Goal: Information Seeking & Learning: Find specific fact

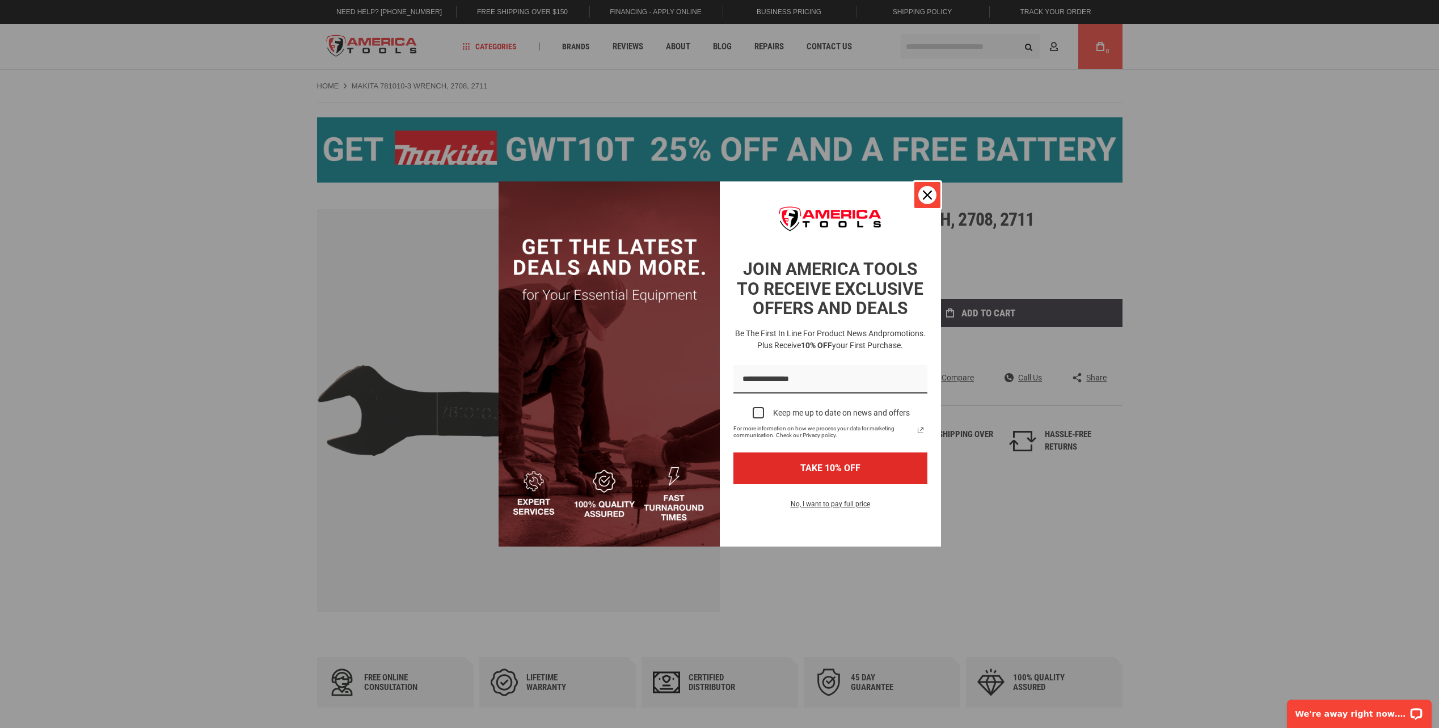
click at [925, 198] on icon "close icon" at bounding box center [927, 195] width 9 height 9
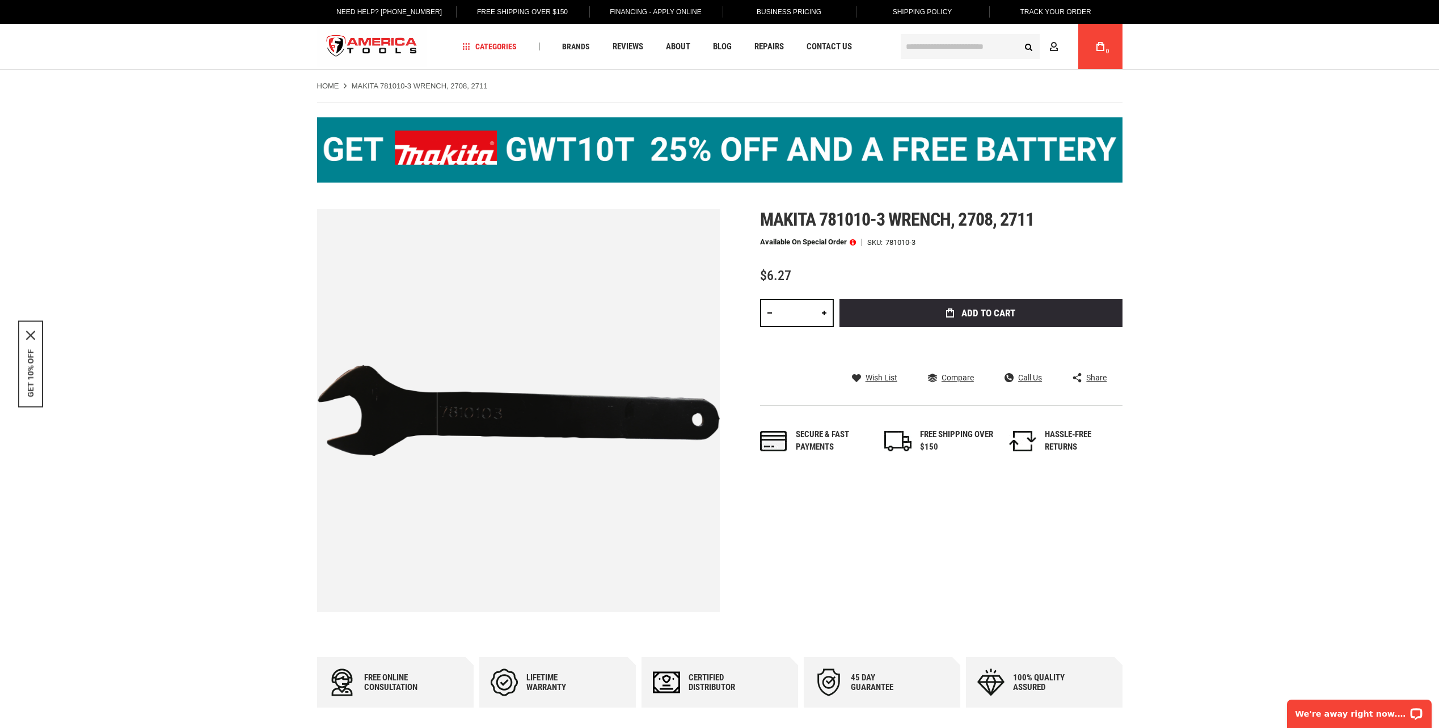
click at [935, 52] on input "text" at bounding box center [970, 46] width 139 height 25
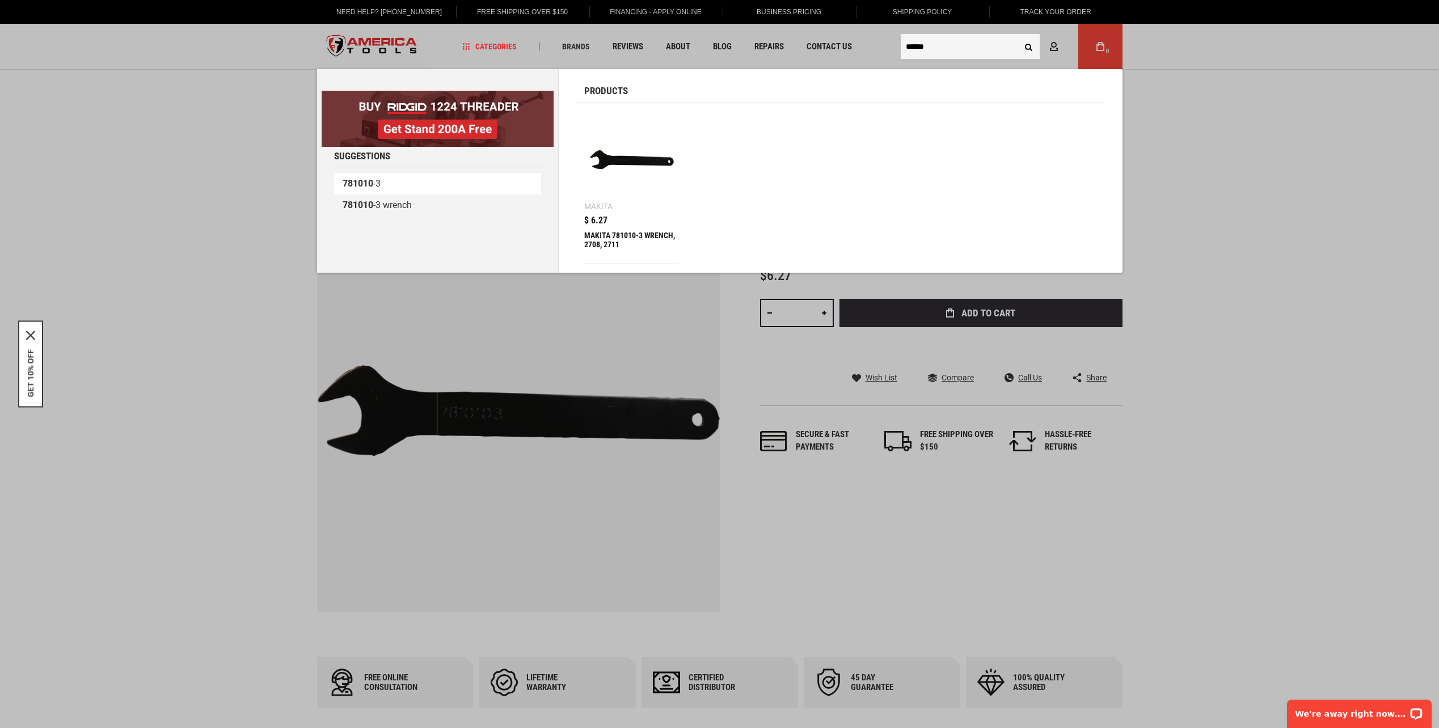
type input "******"
click at [370, 182] on b "781010" at bounding box center [358, 183] width 31 height 11
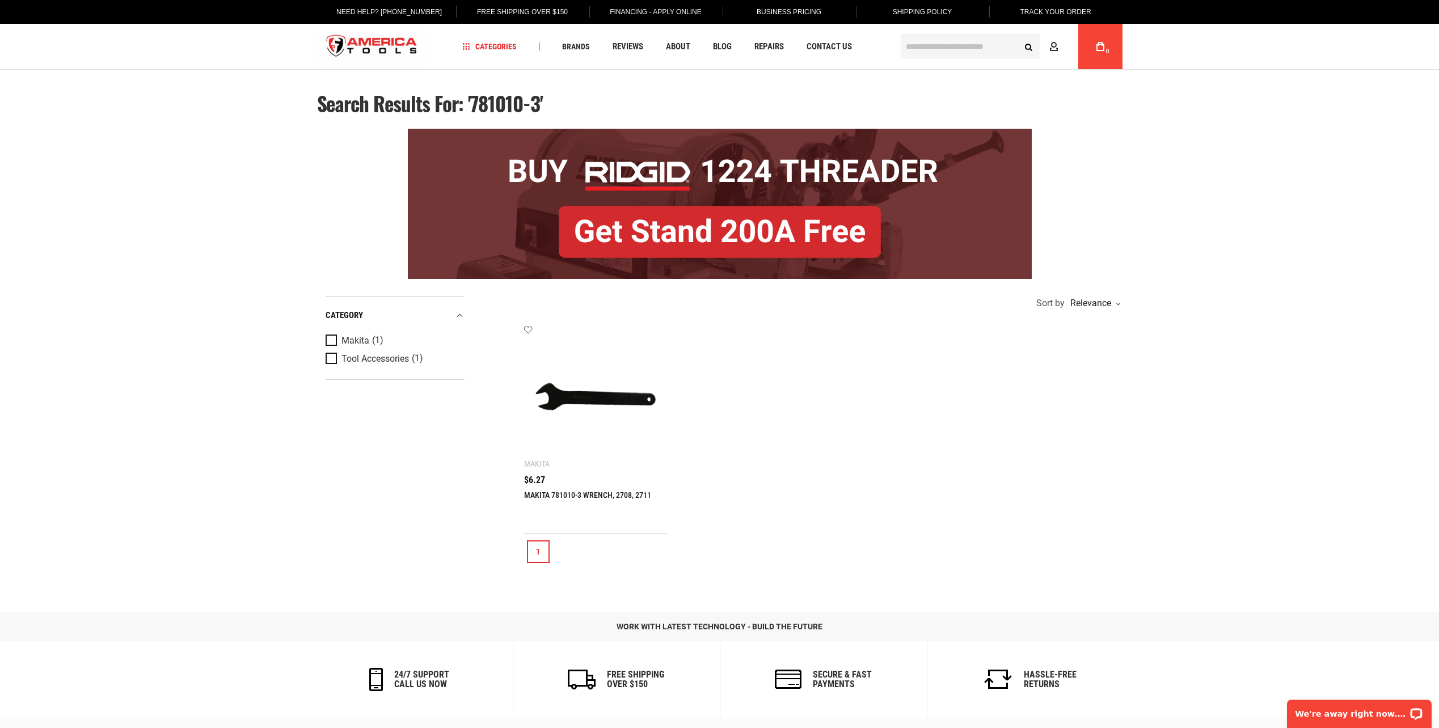
click at [594, 400] on img at bounding box center [596, 396] width 121 height 121
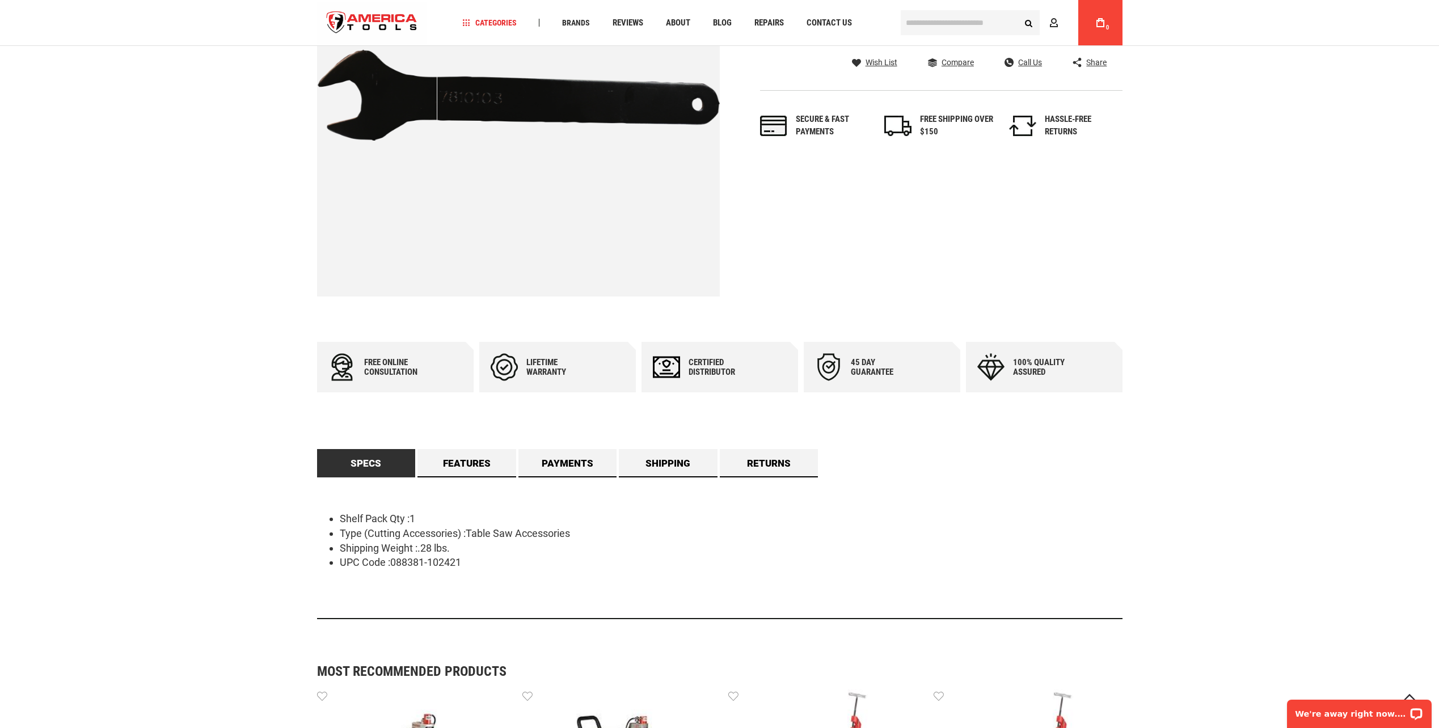
scroll to position [340, 0]
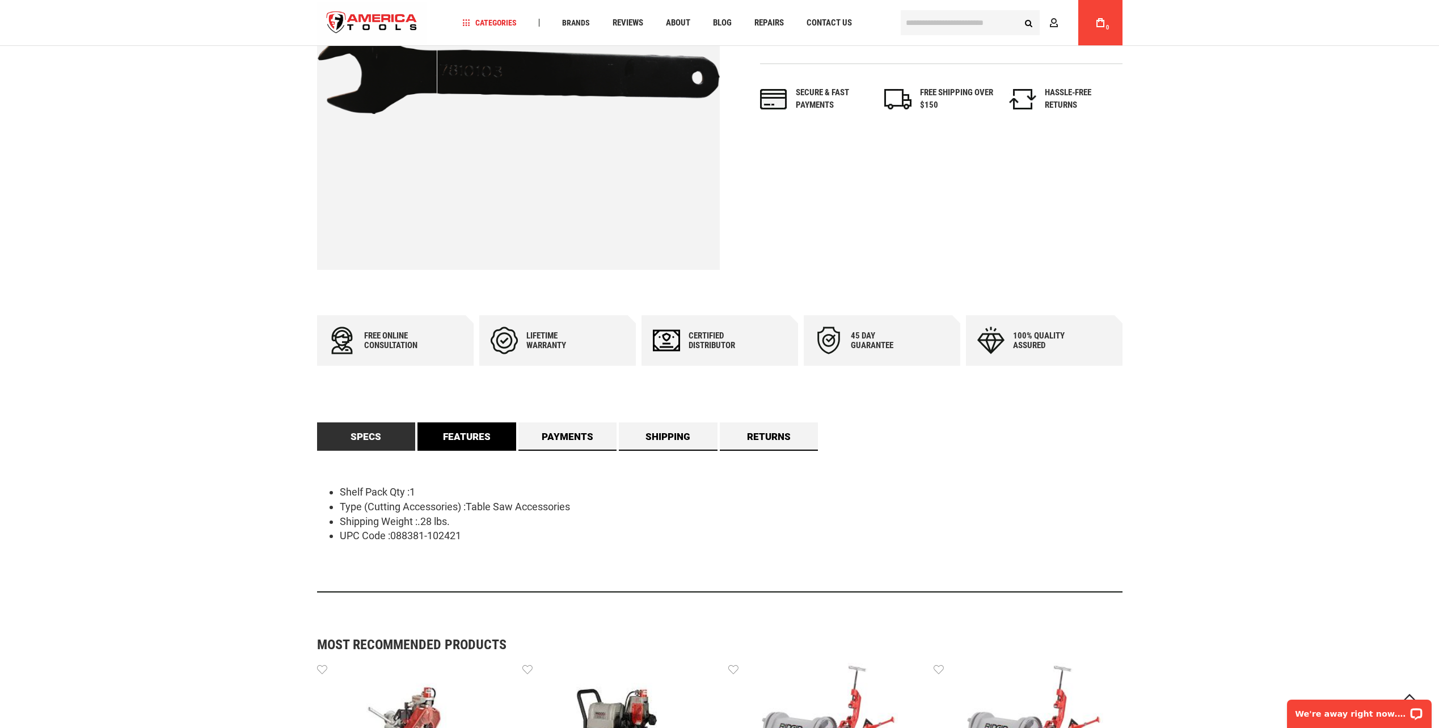
click at [470, 439] on link "Features" at bounding box center [467, 437] width 99 height 28
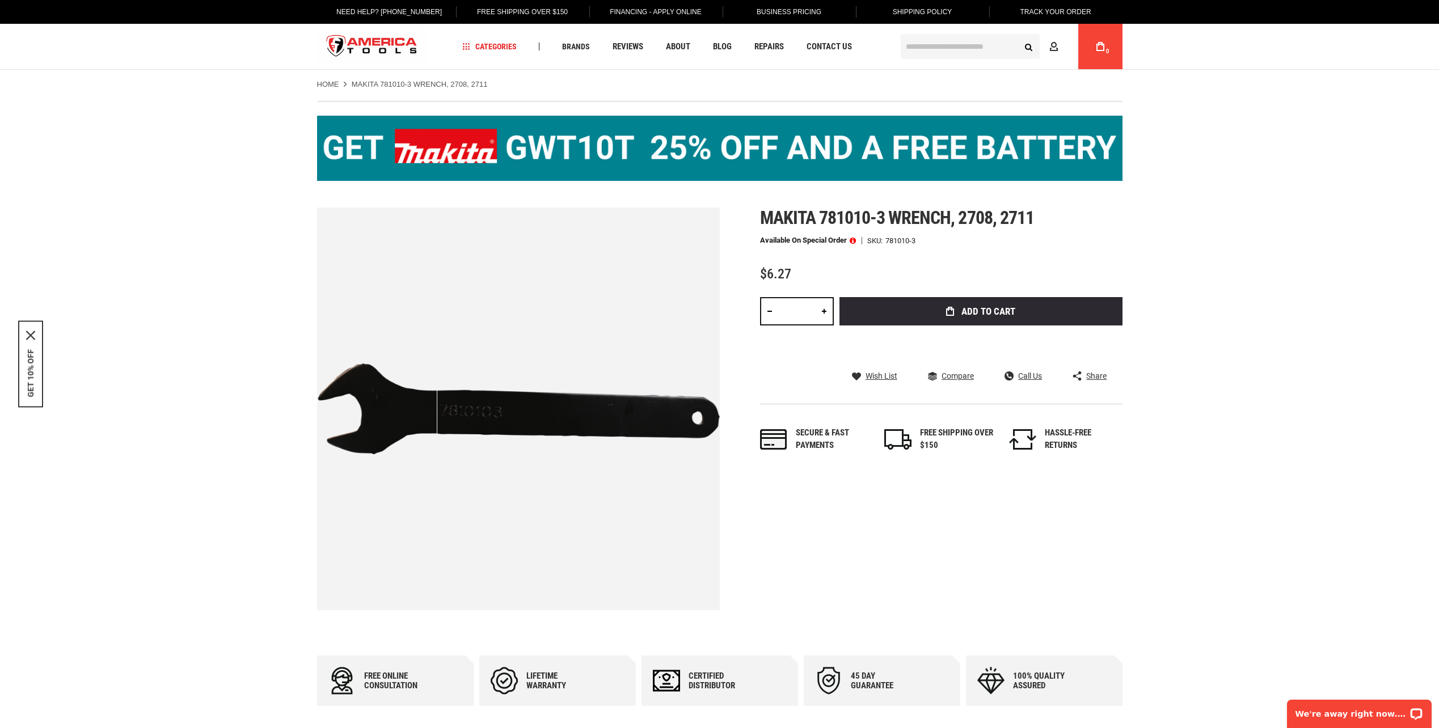
scroll to position [57, 0]
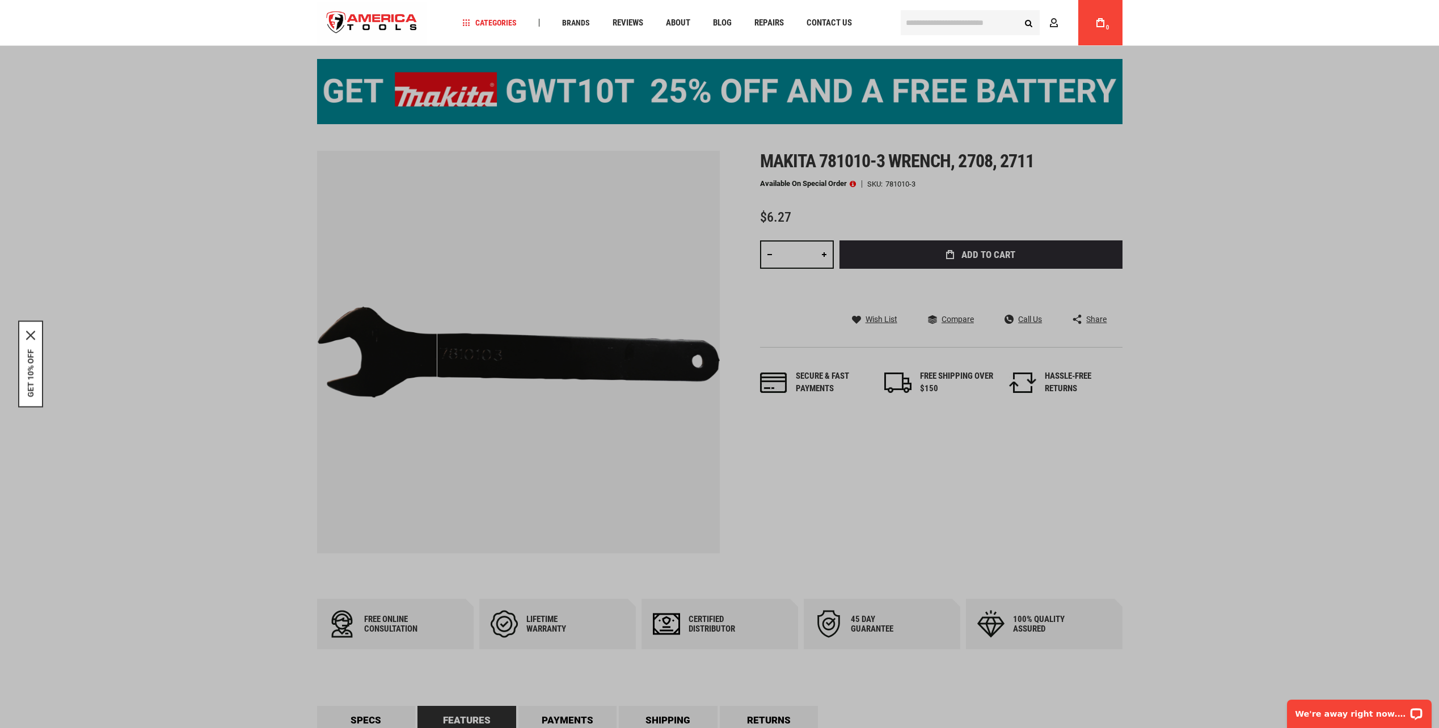
click at [988, 19] on input "text" at bounding box center [970, 22] width 139 height 25
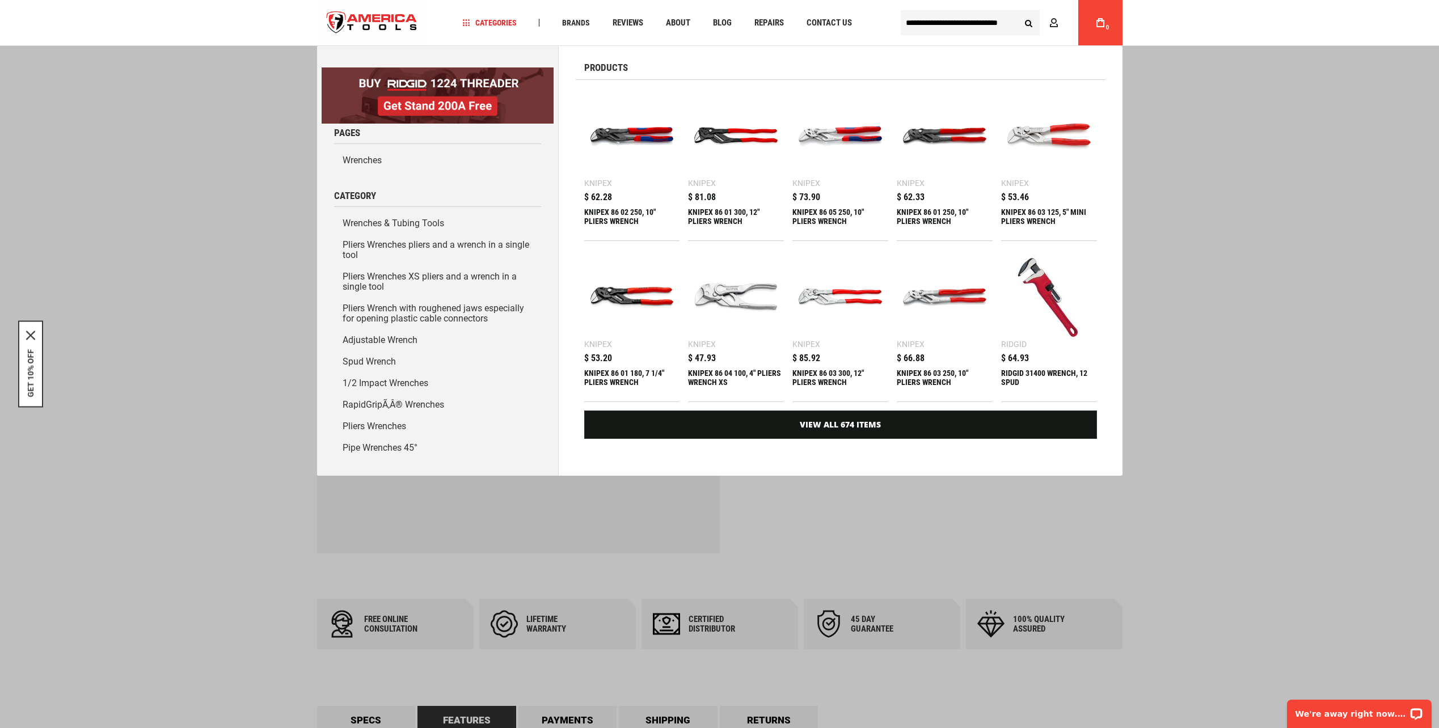
scroll to position [0, 9]
type input "**********"
click at [1018, 12] on button "Search" at bounding box center [1029, 23] width 22 height 22
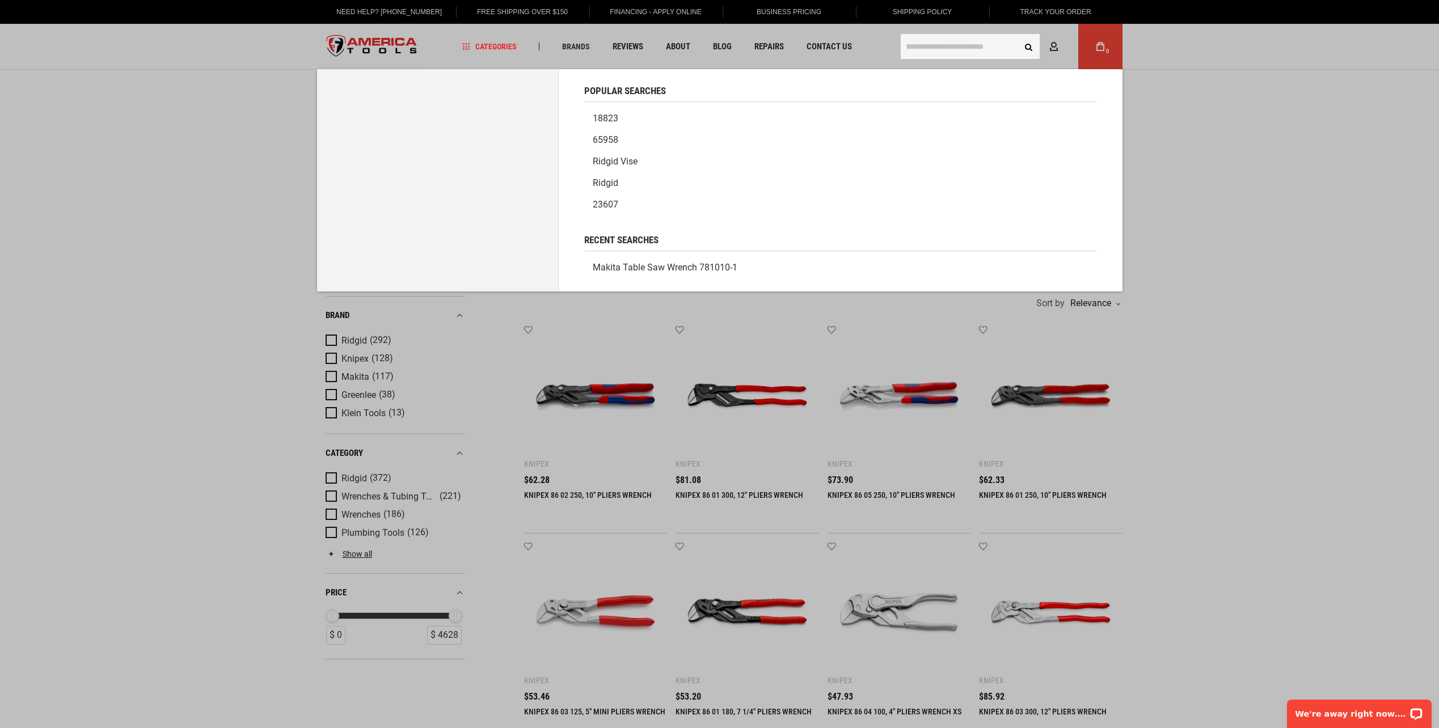
click at [909, 45] on input "text" at bounding box center [970, 46] width 139 height 25
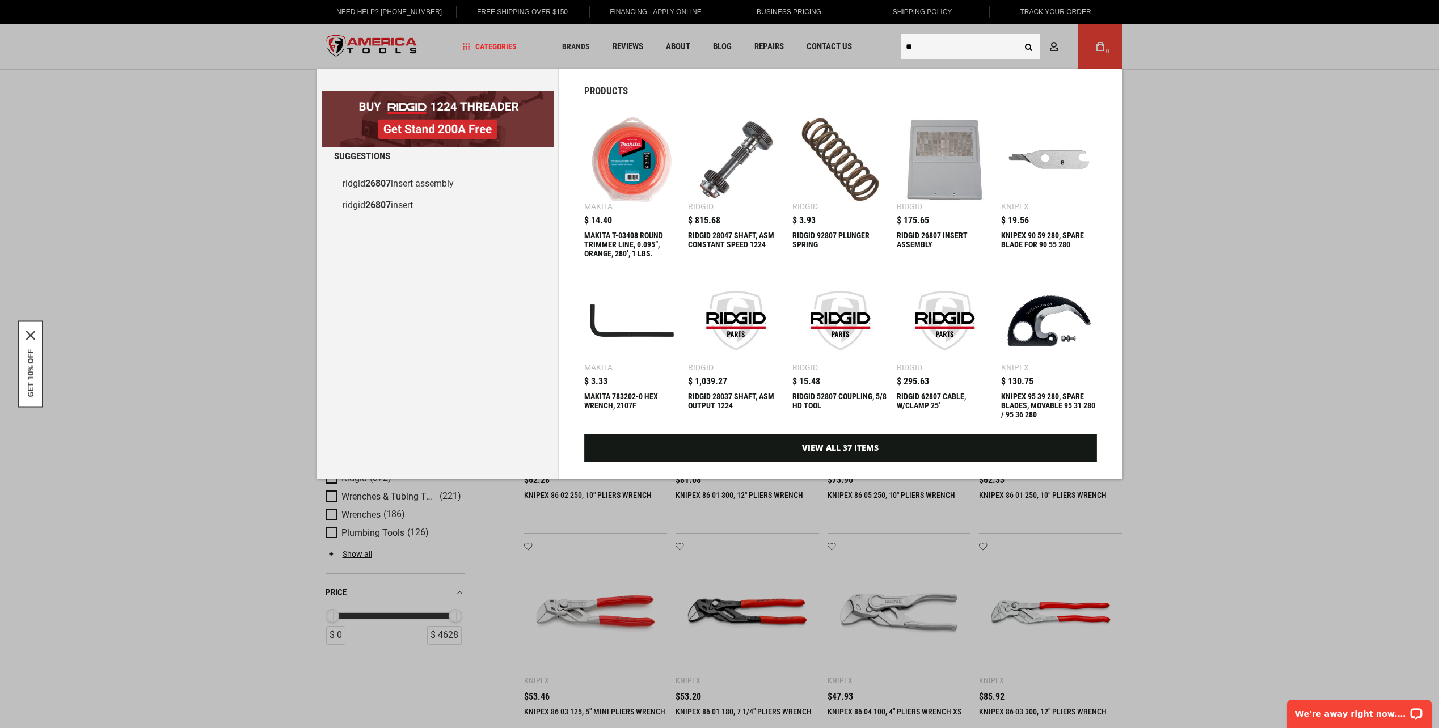
type input "*"
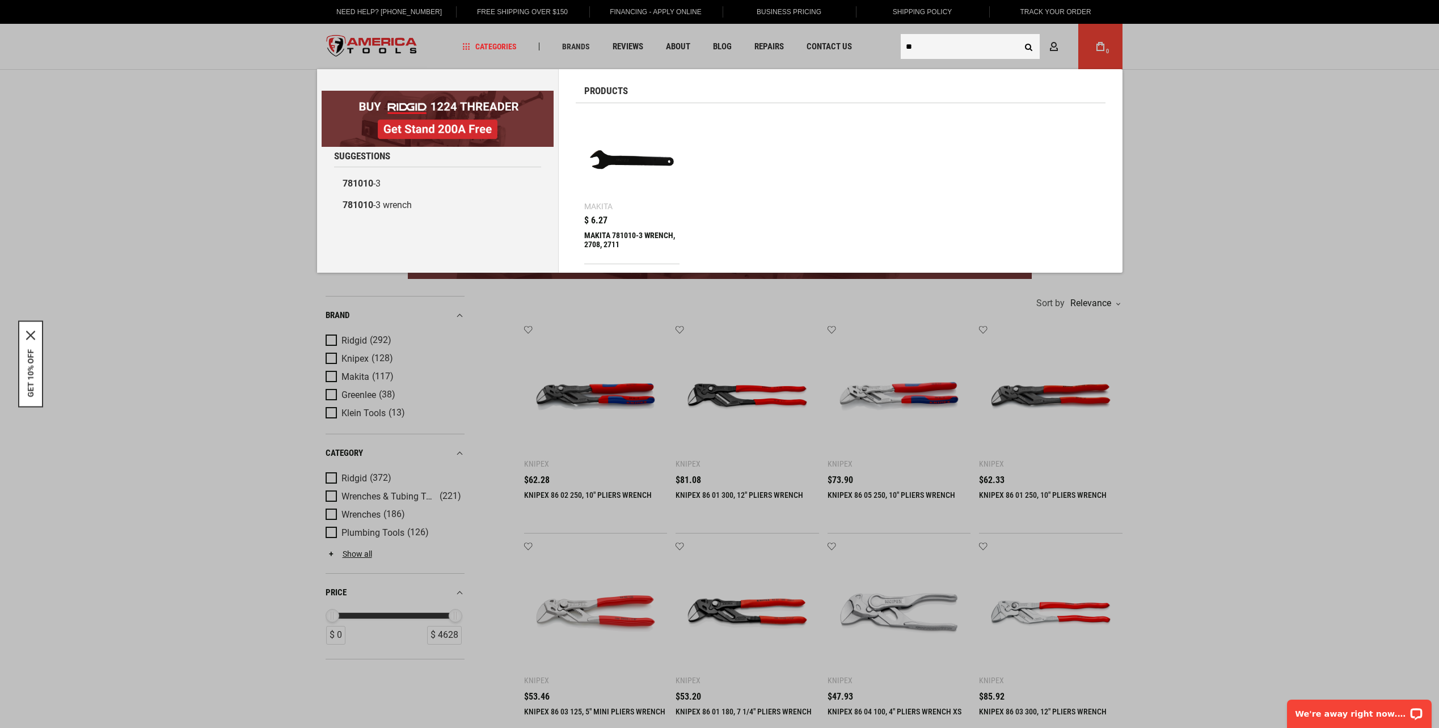
type input "*"
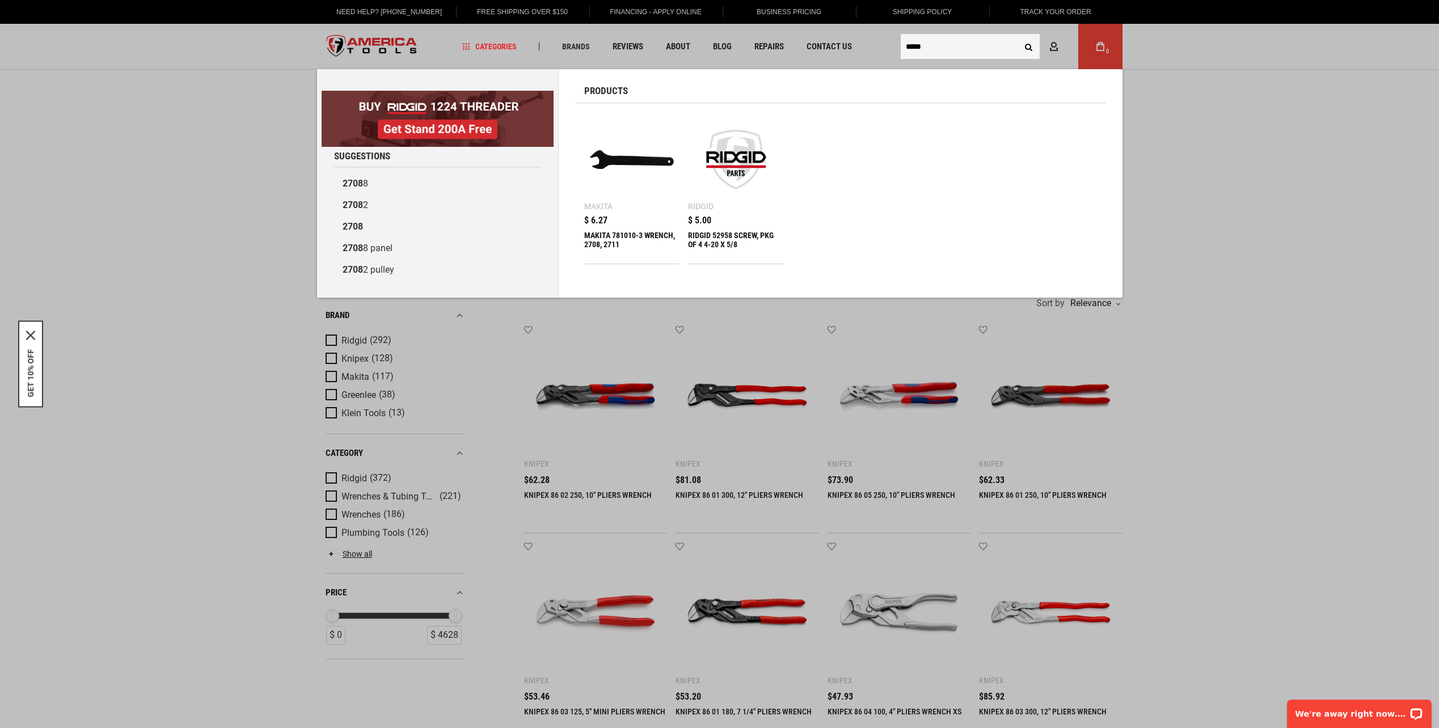
type input "****"
